Goal: Use online tool/utility: Utilize a website feature to perform a specific function

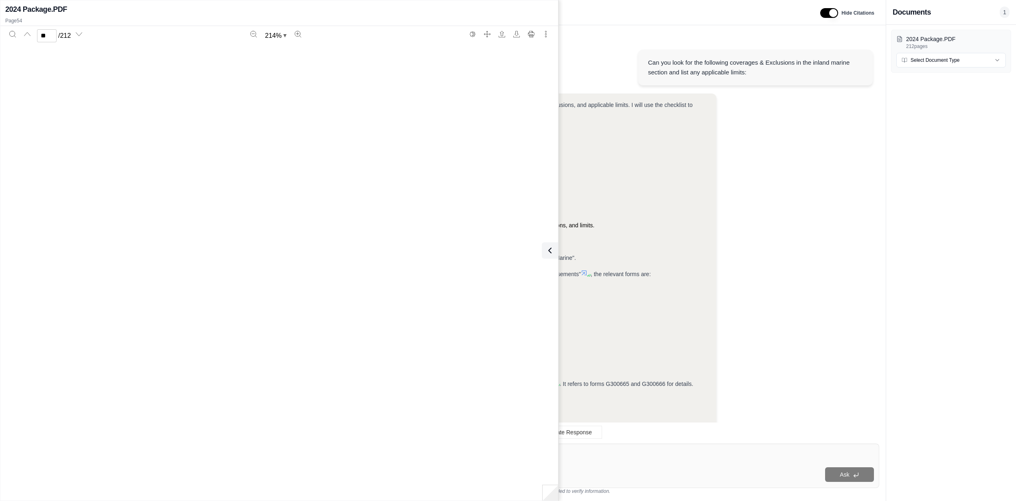
scroll to position [36539, 0]
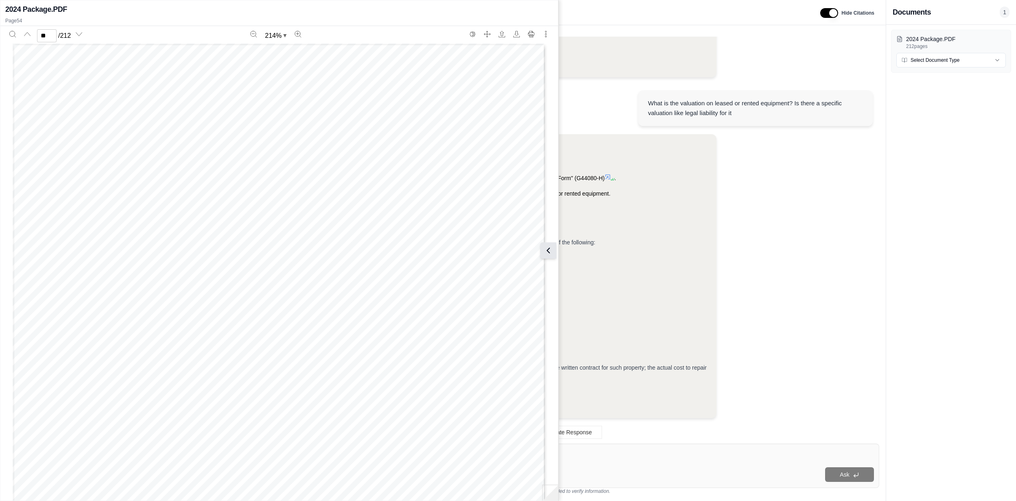
click at [546, 252] on icon at bounding box center [548, 251] width 10 height 10
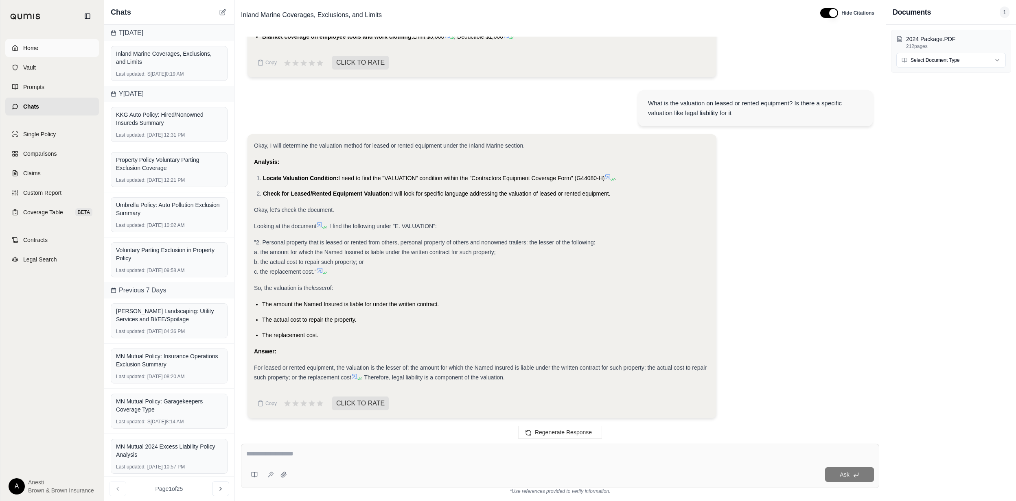
click at [63, 46] on link "Home" at bounding box center [52, 48] width 94 height 18
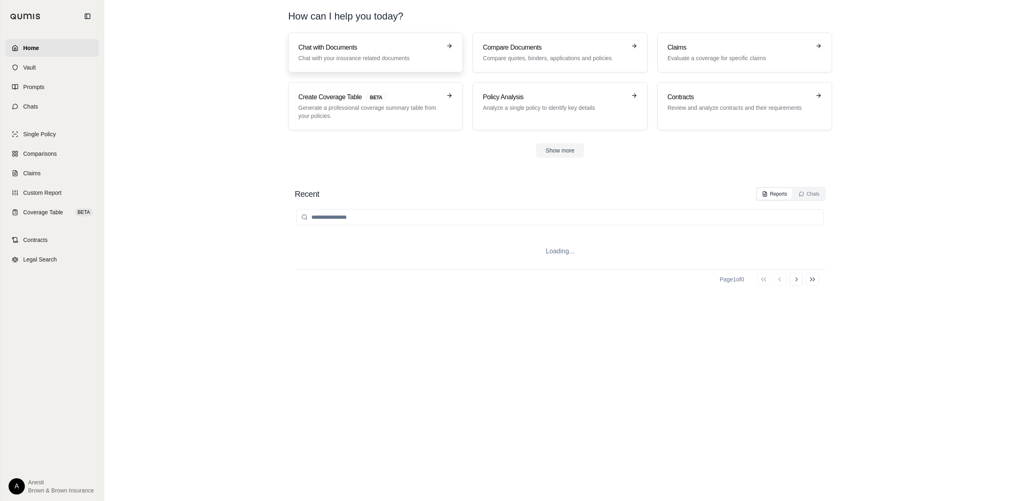
click at [303, 46] on h3 "Chat with Documents" at bounding box center [369, 48] width 143 height 10
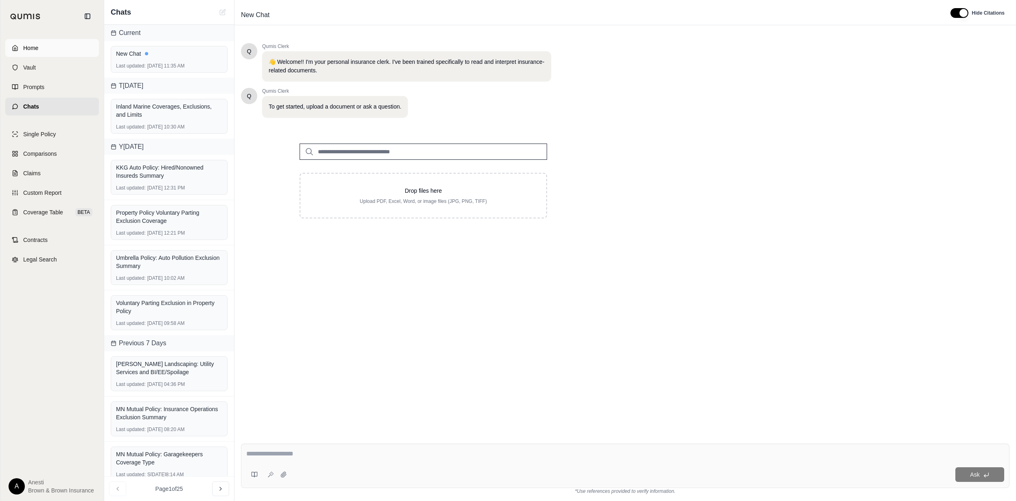
click at [64, 44] on link "Home" at bounding box center [52, 48] width 94 height 18
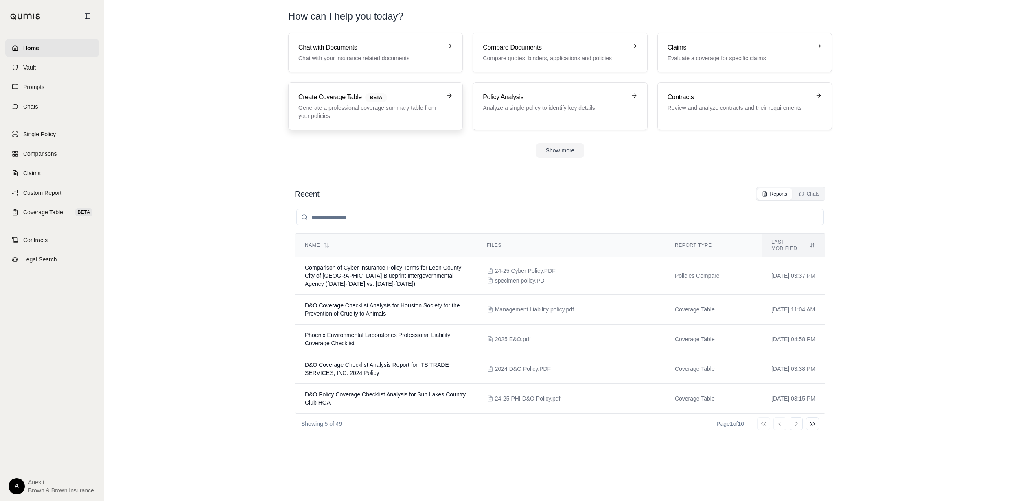
click at [353, 103] on div "Create Coverage Table BETA Generate a professional coverage summary table from …" at bounding box center [369, 106] width 143 height 28
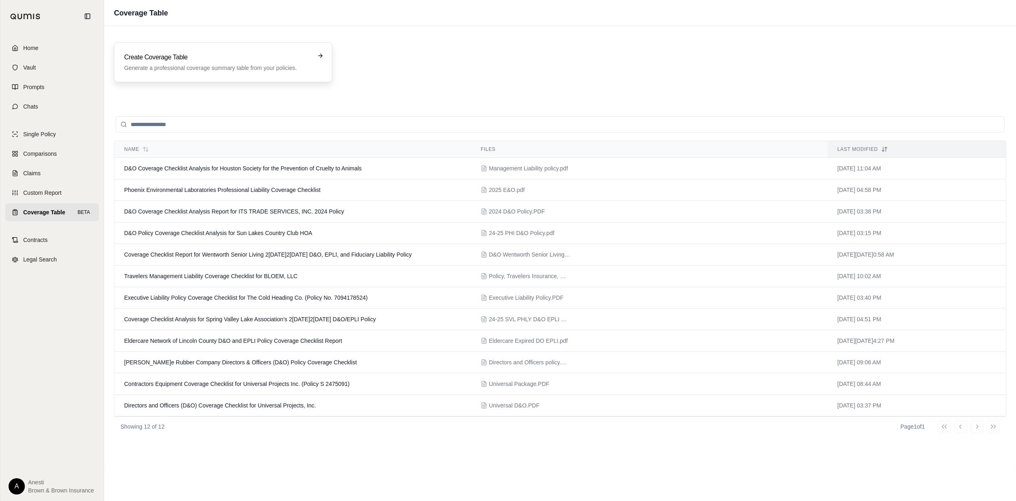
click at [304, 55] on h3 "Create Coverage Table" at bounding box center [217, 57] width 186 height 10
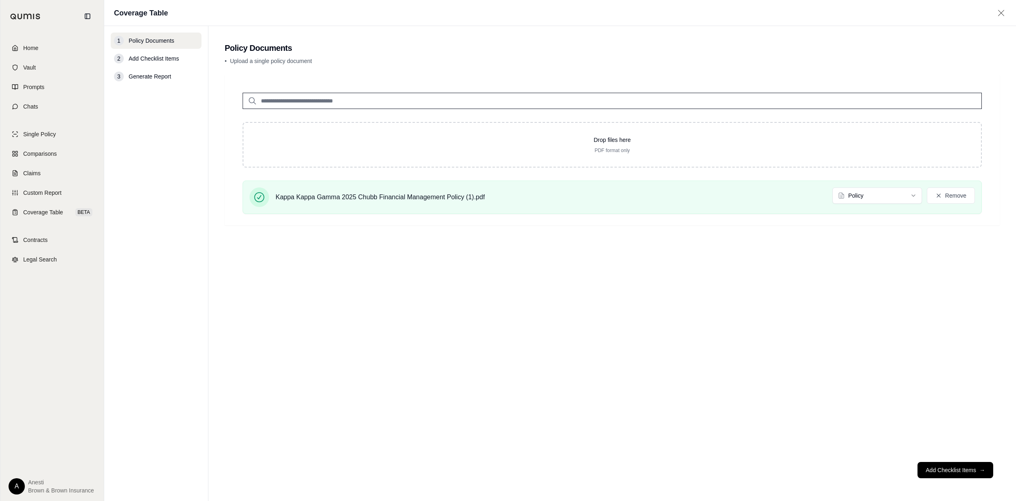
click at [943, 483] on footer "Add Checklist Items →" at bounding box center [612, 470] width 775 height 29
click at [943, 477] on button "Add Checklist Items →" at bounding box center [955, 470] width 76 height 16
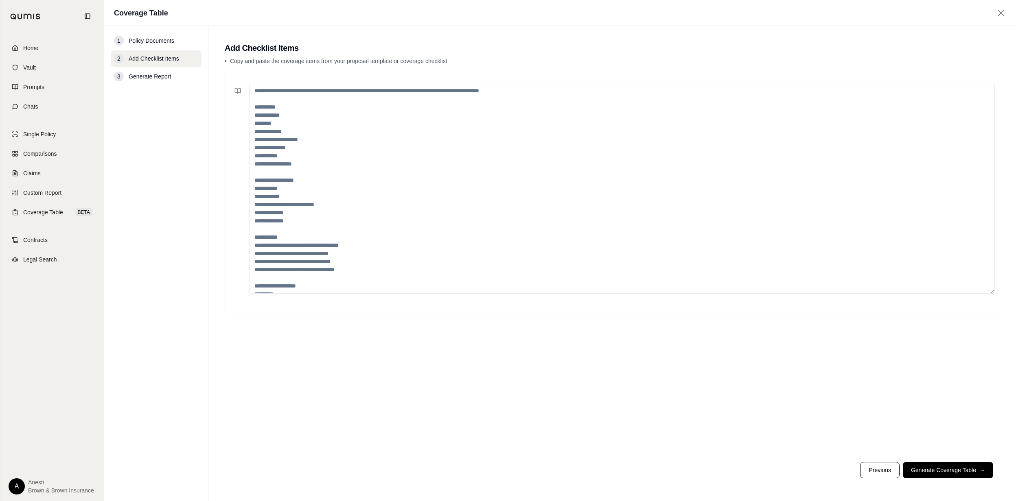
click at [434, 136] on textarea at bounding box center [622, 188] width 746 height 211
paste textarea "**********"
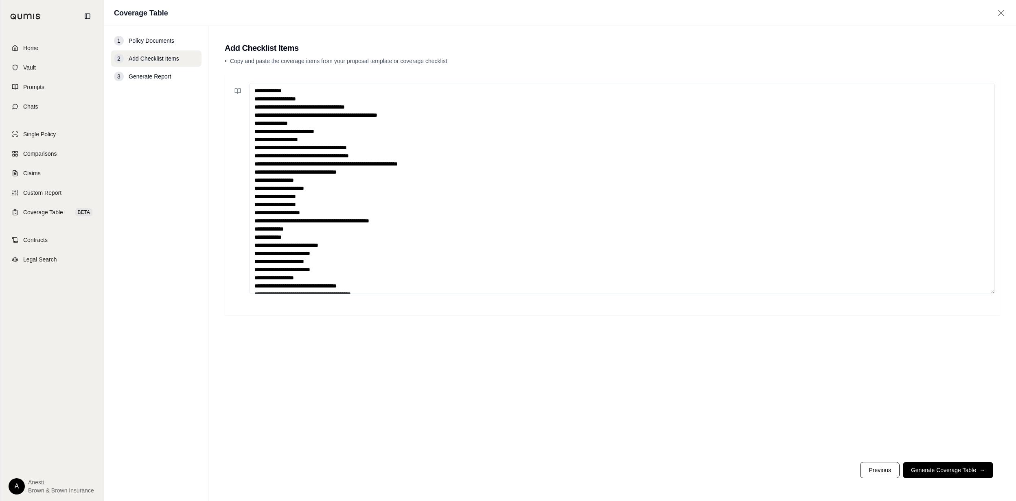
scroll to position [565, 0]
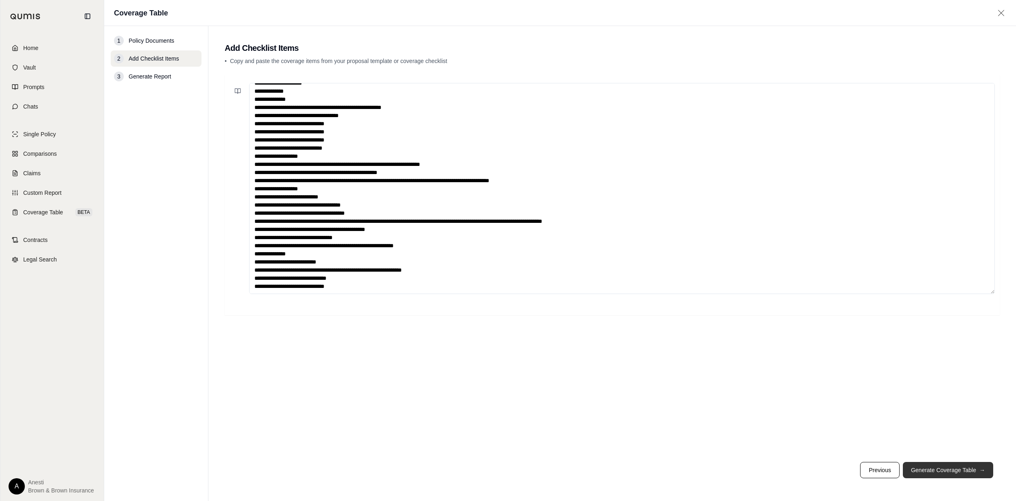
type textarea "**********"
click at [956, 471] on button "Generate Coverage Table →" at bounding box center [948, 470] width 90 height 16
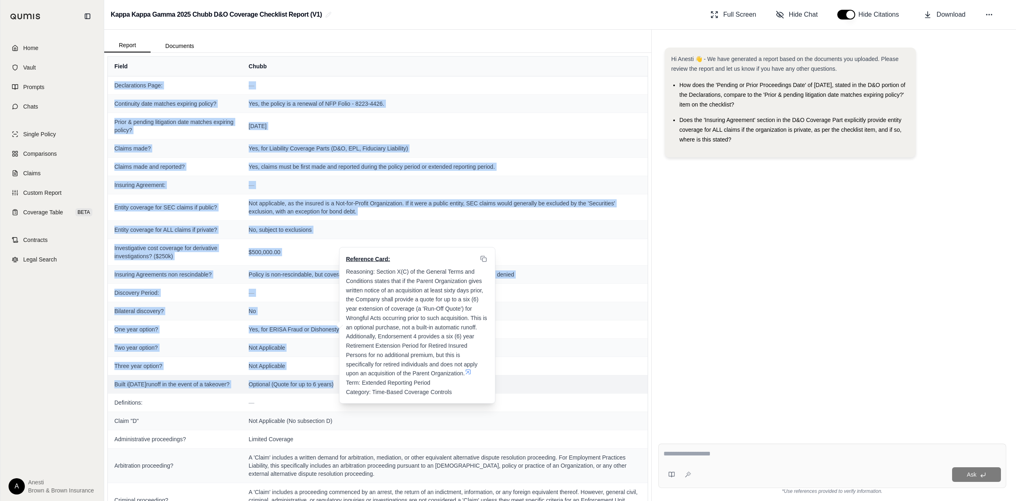
drag, startPoint x: 113, startPoint y: 83, endPoint x: 328, endPoint y: 400, distance: 382.1
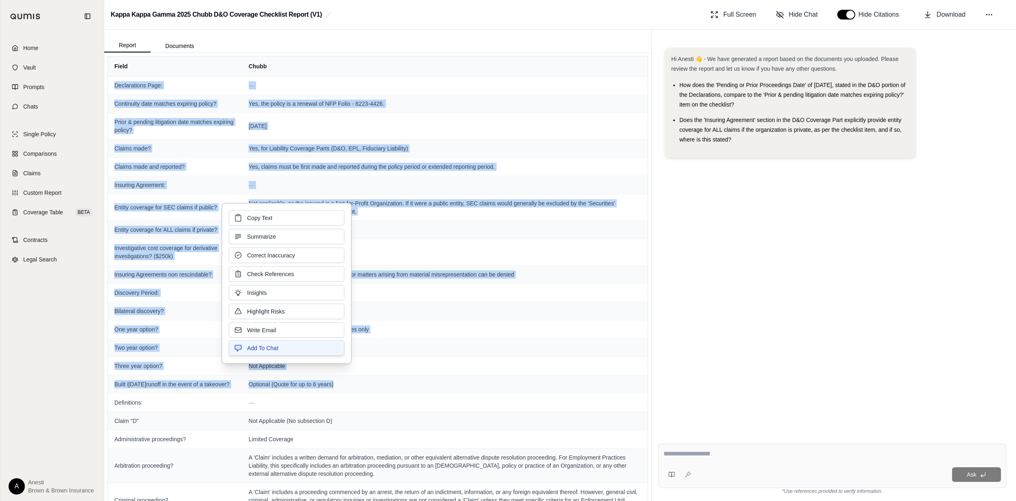
copy tbody "Loremipsumdo Sita: — Consectetu adip elitsed doeiusmo tempor? Inc, utl etdolo m…"
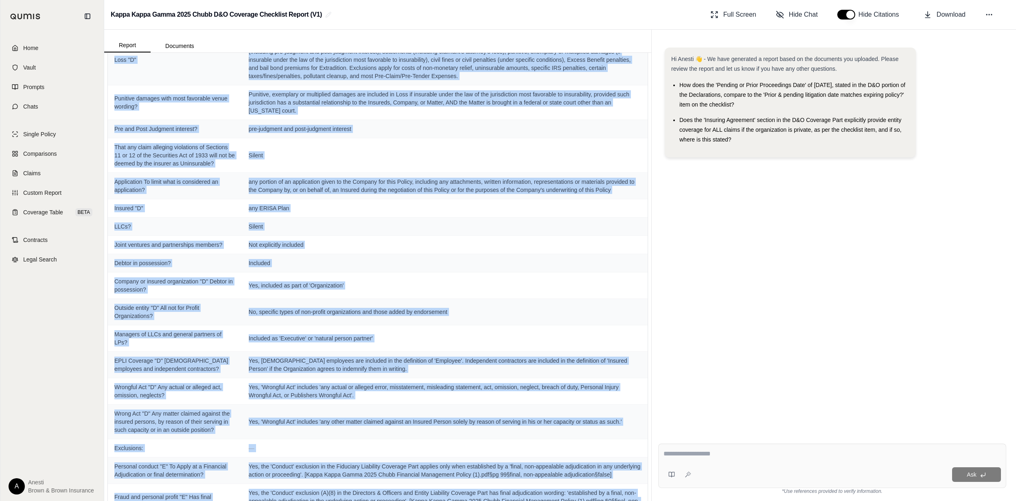
scroll to position [731, 0]
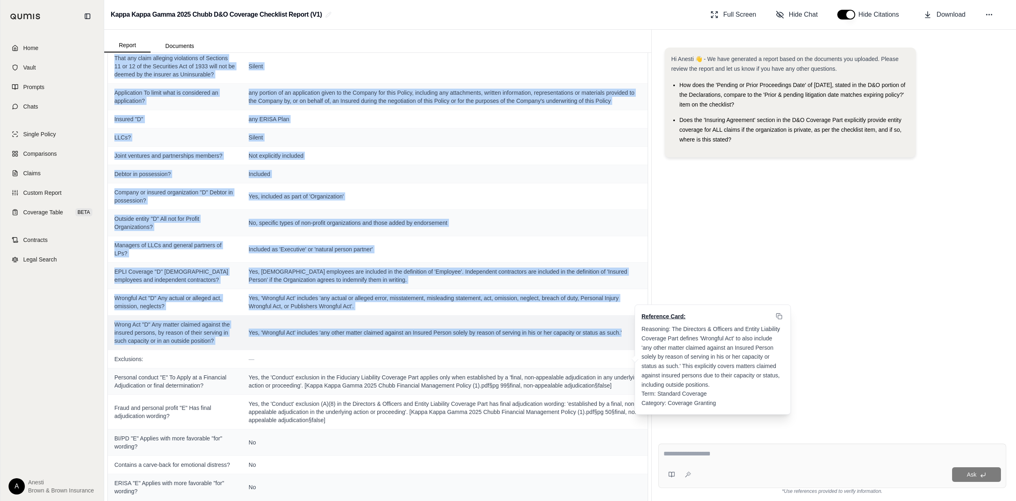
drag, startPoint x: 114, startPoint y: 139, endPoint x: 622, endPoint y: 355, distance: 551.6
click at [622, 355] on tbody "Declarations Page: — Continuity date matches expiring policy? Yes, the policy i…" at bounding box center [378, 428] width 540 height 2167
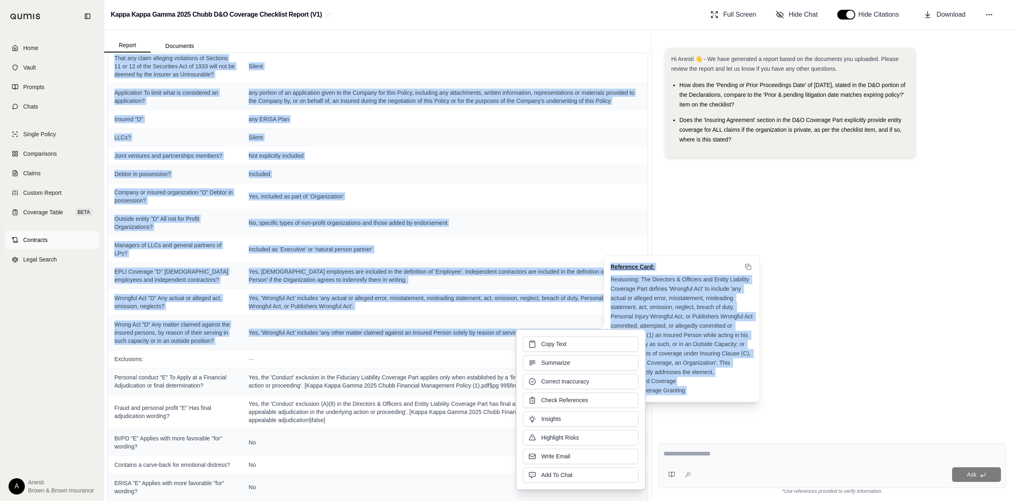
copy tbody "Loremipsumd: — Sitam "C" Adi Elitseddoe (Te incididunt U) Laboreetdolore magnaa…"
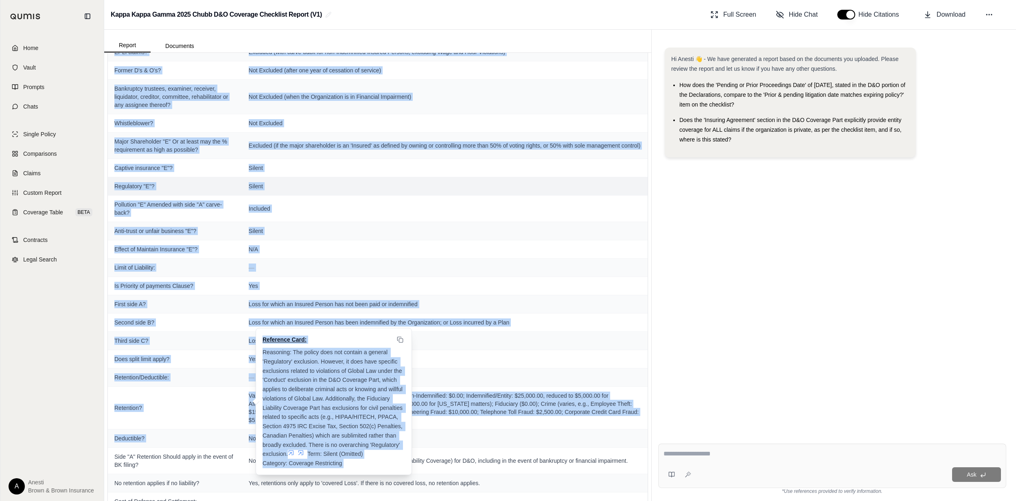
scroll to position [1262, 0]
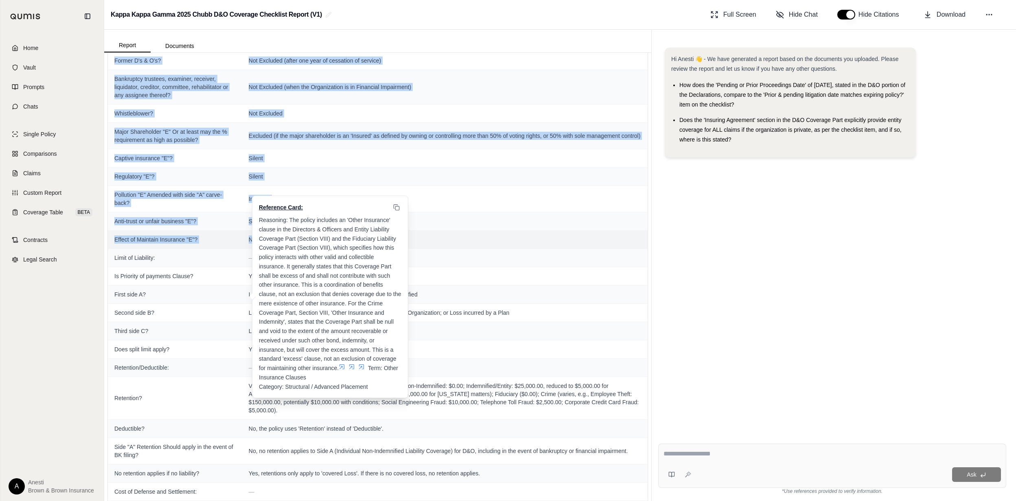
drag, startPoint x: 125, startPoint y: 107, endPoint x: 250, endPoint y: 290, distance: 220.8
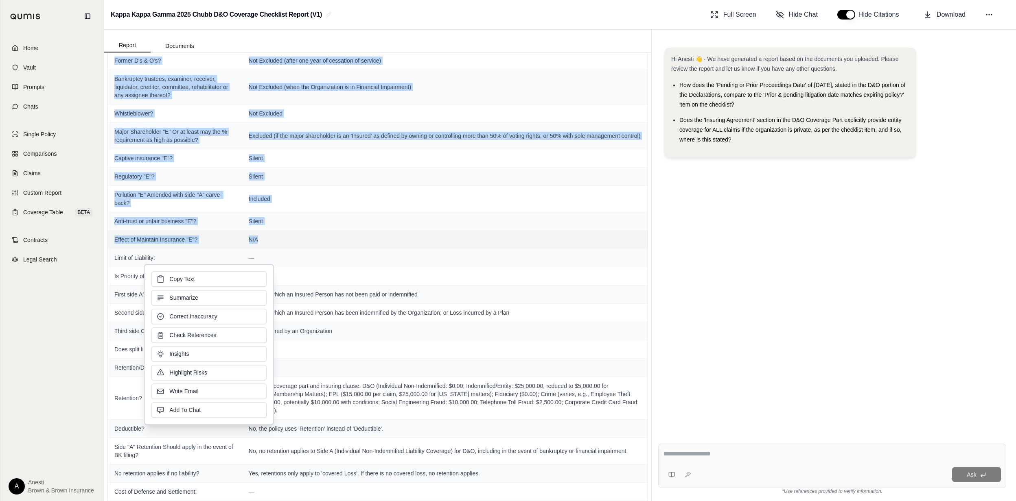
copy tbody "loremi: — Dolorsit ametcon "A" El Seddo ei t Incididun Utlaboreetdo ma aliqu en…"
click at [233, 149] on td "Major Shareholder "E" Or at least may the % requirement as high as possible?" at bounding box center [175, 135] width 134 height 26
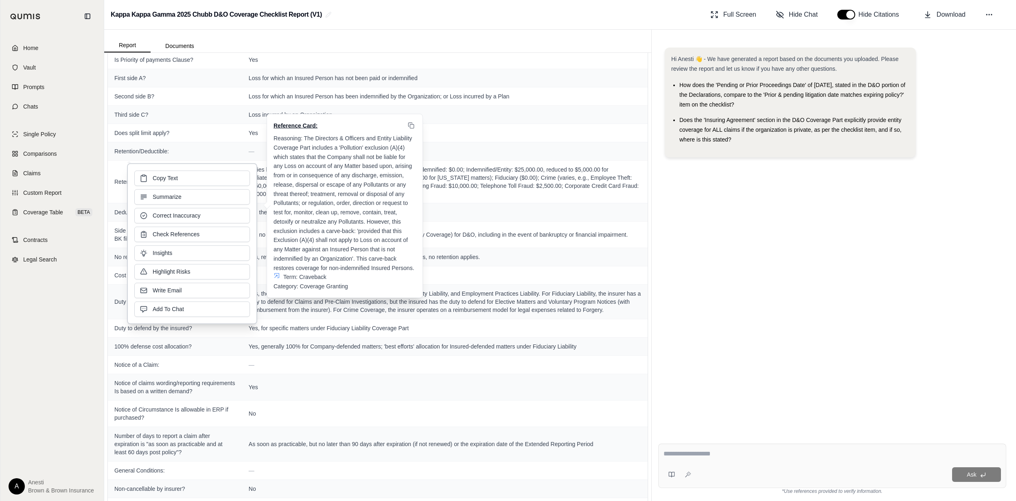
scroll to position [1479, 0]
click at [270, 126] on div "Reference Card: Reasoning: The Directors & Officers and Entity Liability Covera…" at bounding box center [344, 206] width 155 height 184
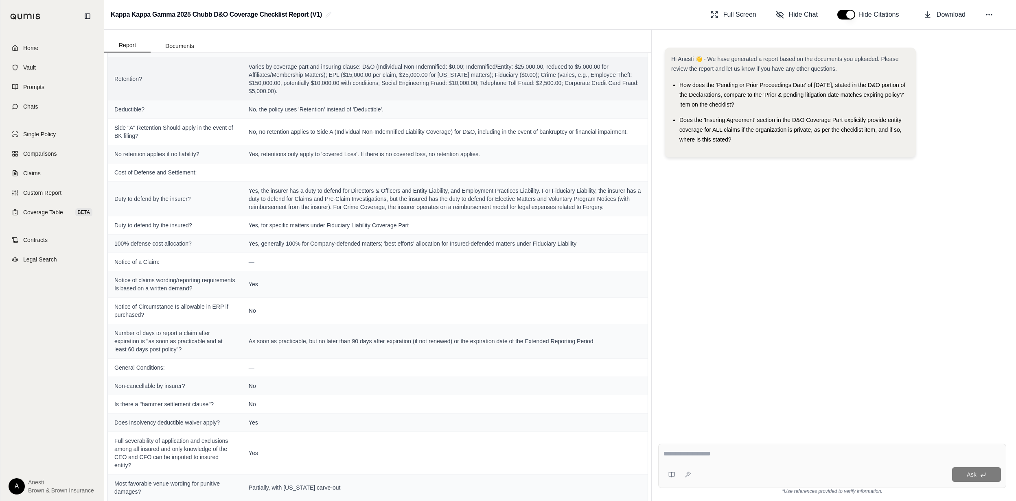
scroll to position [1499, 0]
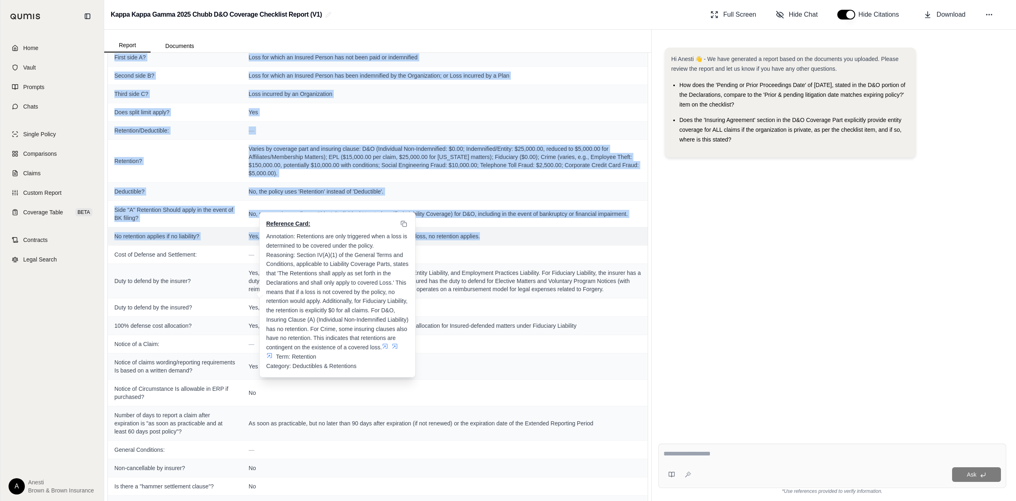
drag, startPoint x: 114, startPoint y: 90, endPoint x: 485, endPoint y: 289, distance: 420.8
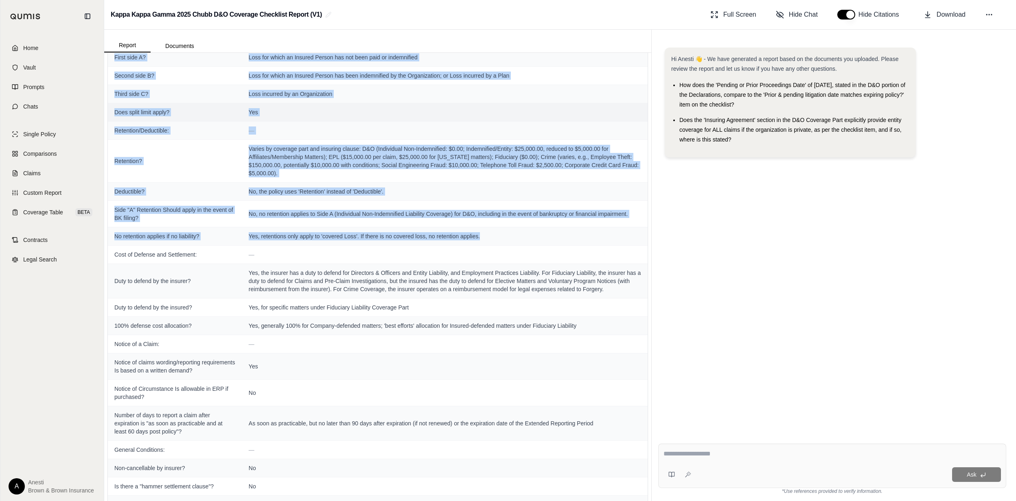
click at [197, 116] on span "Does split limit apply?" at bounding box center [174, 112] width 121 height 8
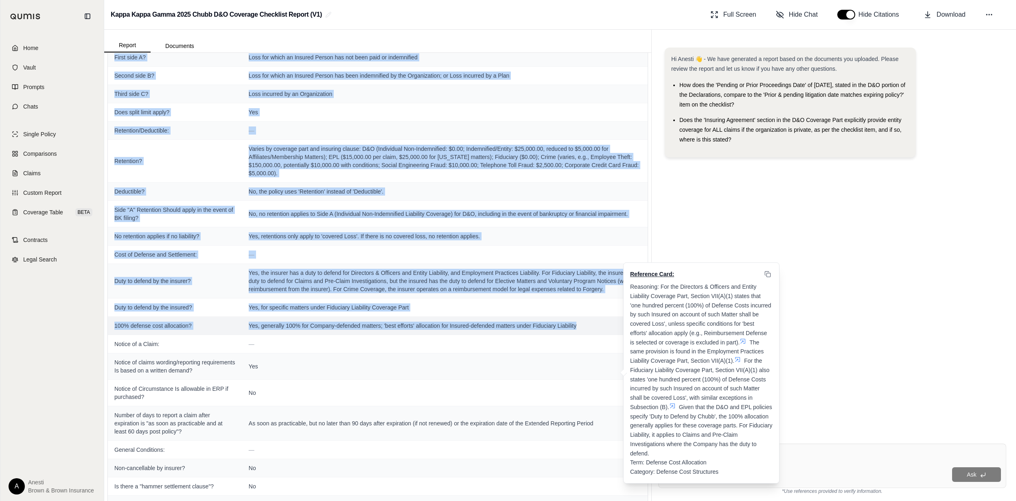
drag, startPoint x: 111, startPoint y: 67, endPoint x: 603, endPoint y: 373, distance: 579.2
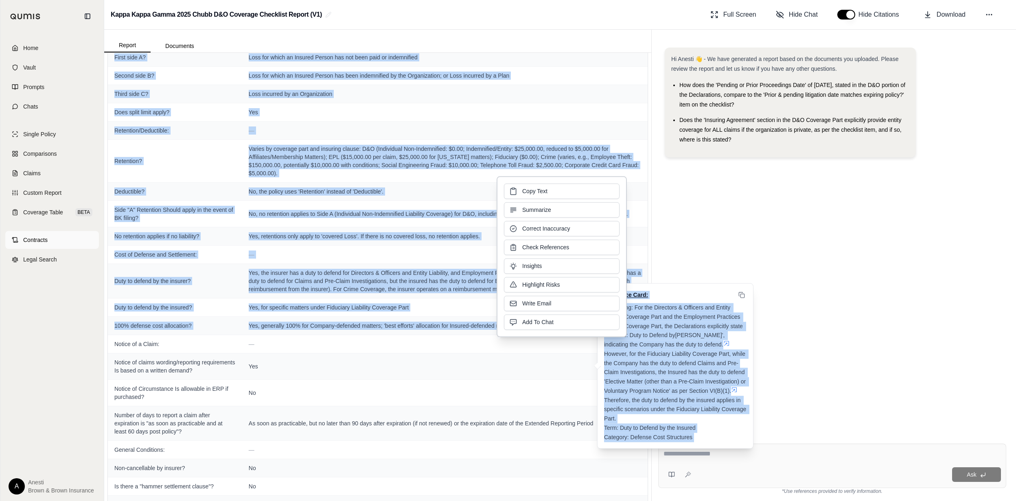
copy tbody "Lorem ip Dolorsita: — Co Adipisci el seddoeiu Tempor? Inc Utlab etdo M? Aliq en…"
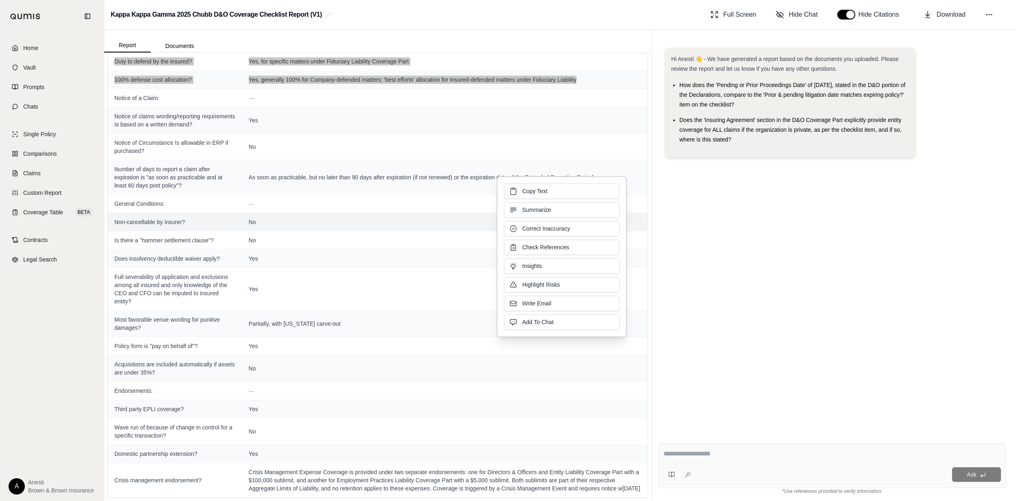
scroll to position [1807, 0]
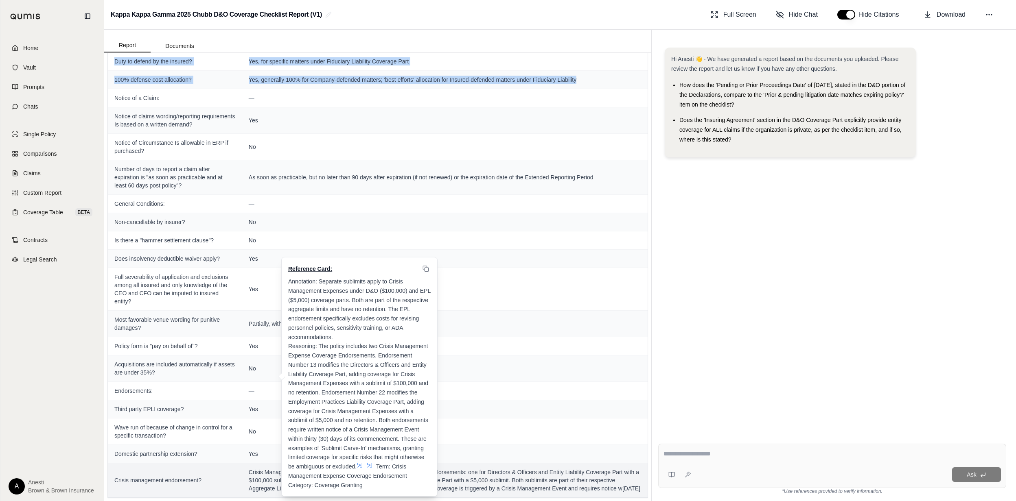
drag, startPoint x: 115, startPoint y: 87, endPoint x: 274, endPoint y: 495, distance: 438.3
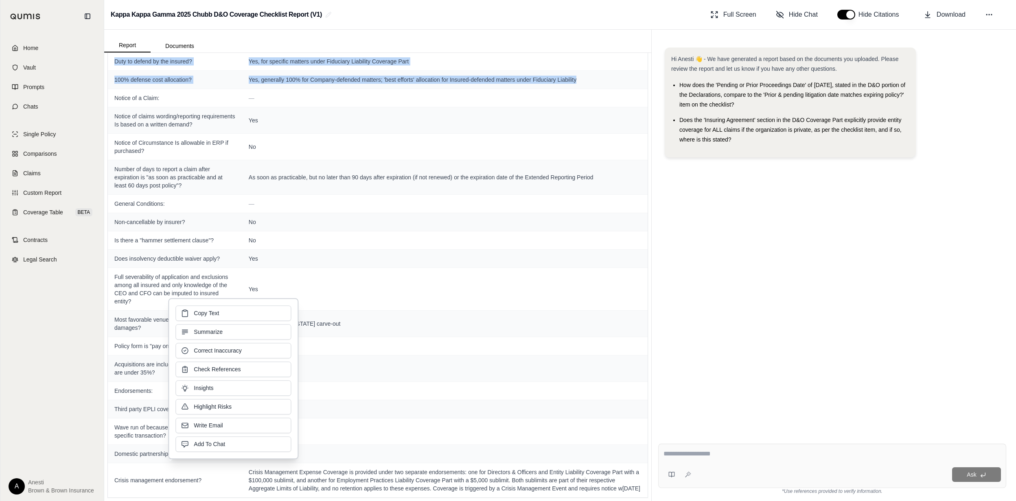
copy tbody "Loremi do s Ametc: — Adipis el seddoe tempori/utlaboree doloremagnaa En admin v…"
click at [51, 41] on link "Home" at bounding box center [52, 48] width 94 height 18
